Goal: Information Seeking & Learning: Learn about a topic

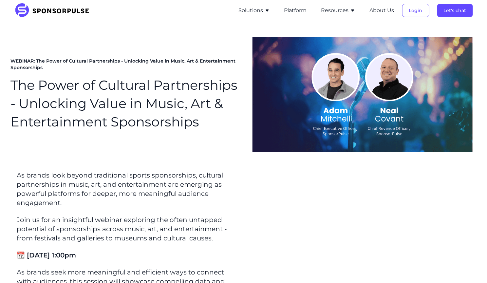
click at [336, 12] on button "Resources" at bounding box center [338, 11] width 34 height 8
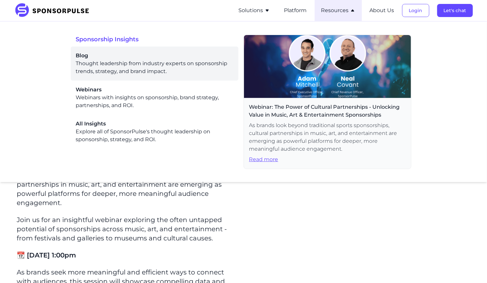
click at [81, 59] on div "Blog Thought leadership from industry experts on sponsorship trends, strategy, …" at bounding box center [154, 64] width 157 height 24
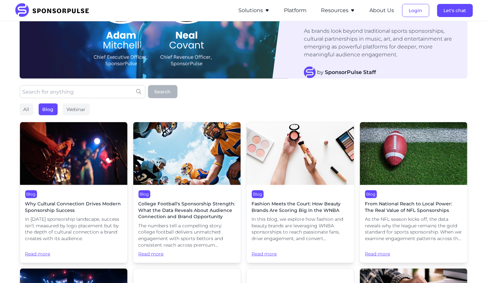
scroll to position [83, 0]
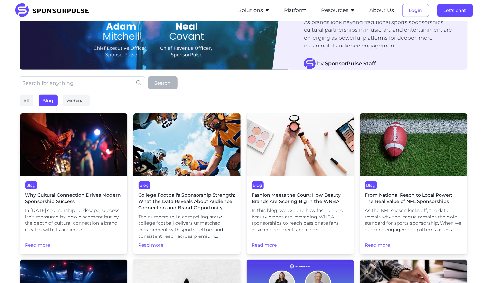
click at [33, 150] on img at bounding box center [73, 144] width 107 height 63
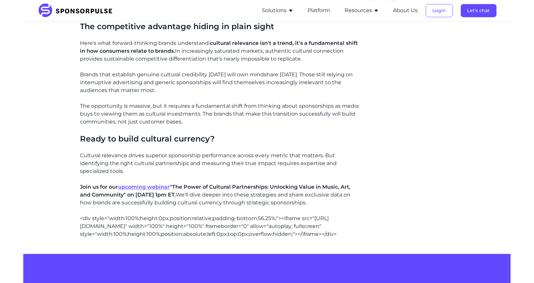
scroll to position [517, 0]
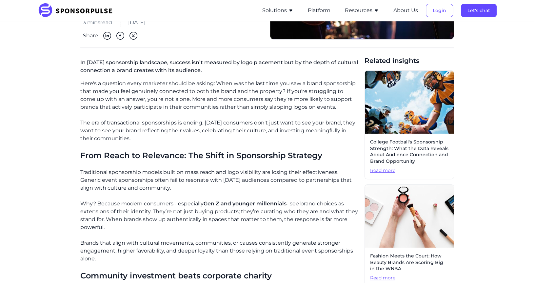
scroll to position [22, 0]
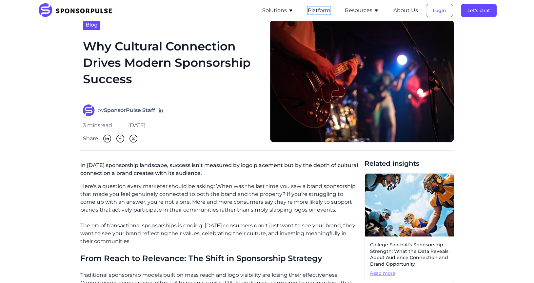
click at [314, 13] on button "Platform" at bounding box center [319, 11] width 23 height 8
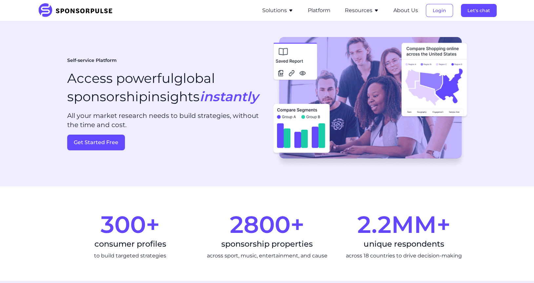
click at [368, 11] on button "Resources" at bounding box center [362, 11] width 34 height 8
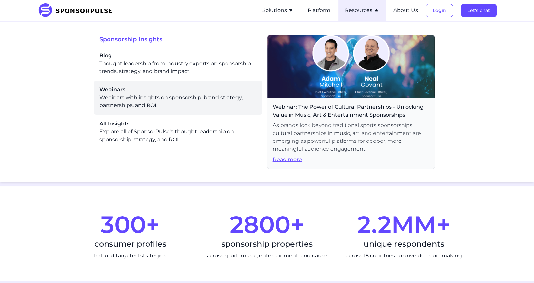
click at [154, 86] on span "Webinars" at bounding box center [177, 90] width 157 height 8
